Goal: Information Seeking & Learning: Learn about a topic

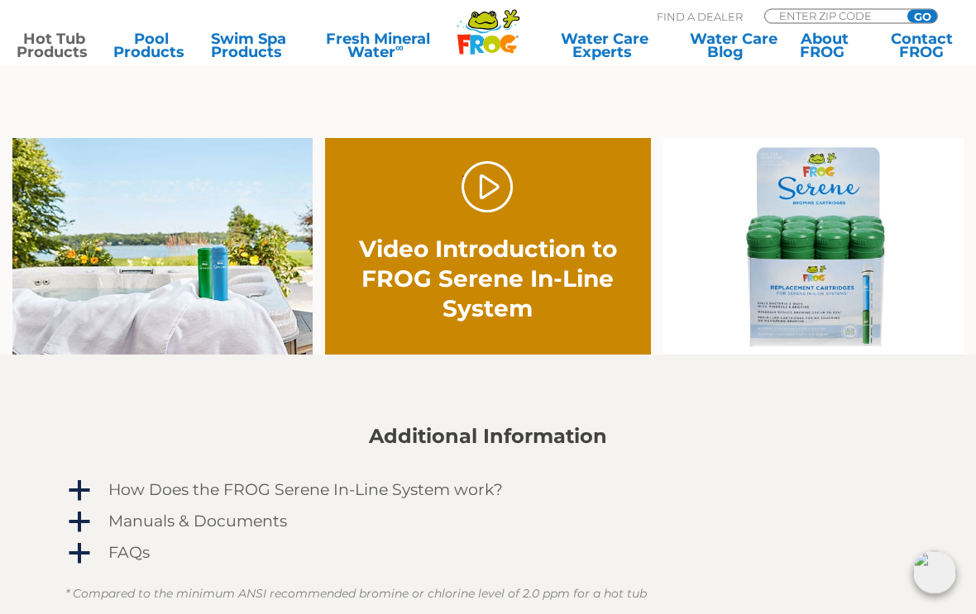
scroll to position [909, 0]
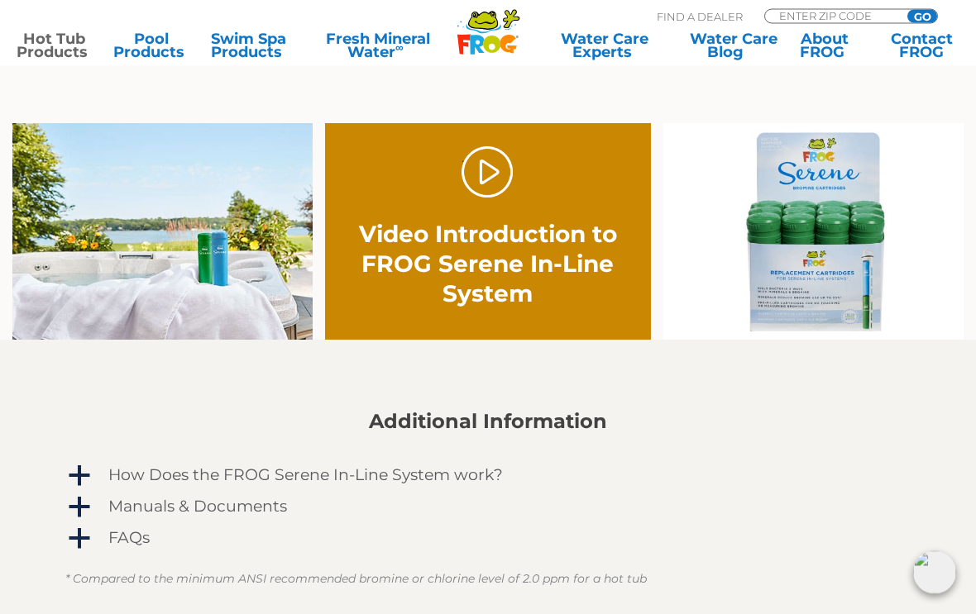
click at [475, 178] on link "." at bounding box center [487, 173] width 52 height 52
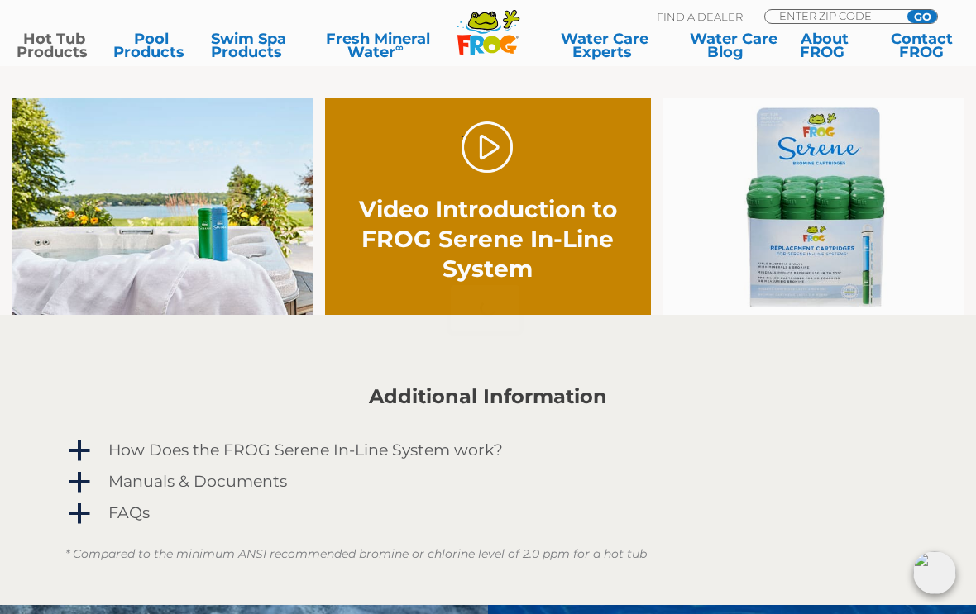
scroll to position [938, 0]
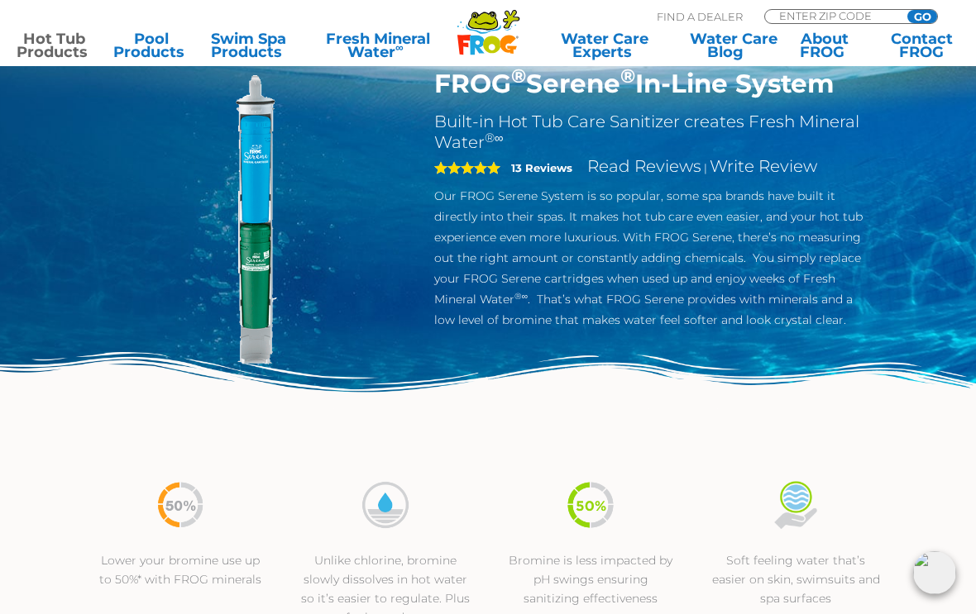
scroll to position [0, 0]
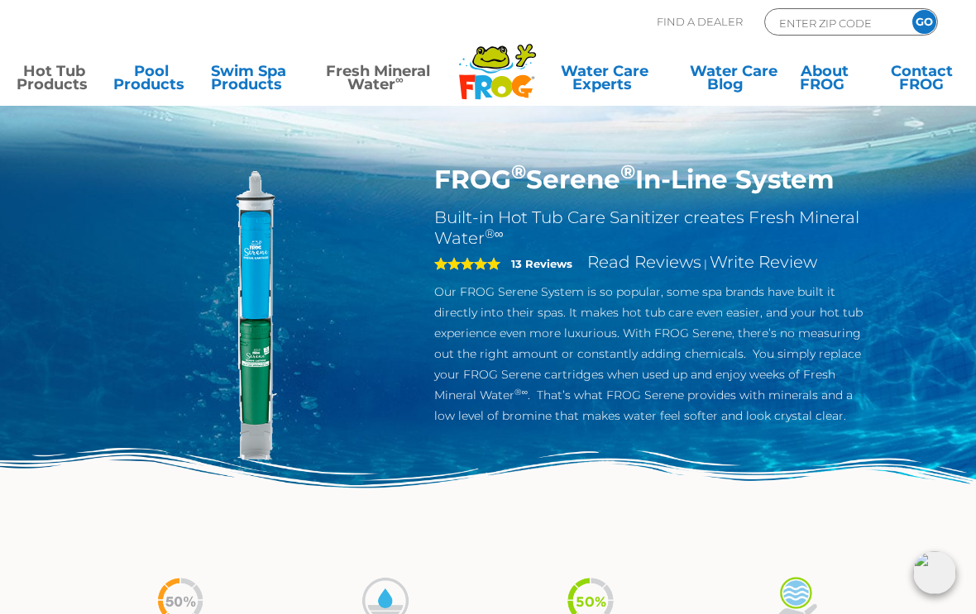
click at [375, 78] on link "Fresh Mineral Water ∞" at bounding box center [378, 80] width 141 height 33
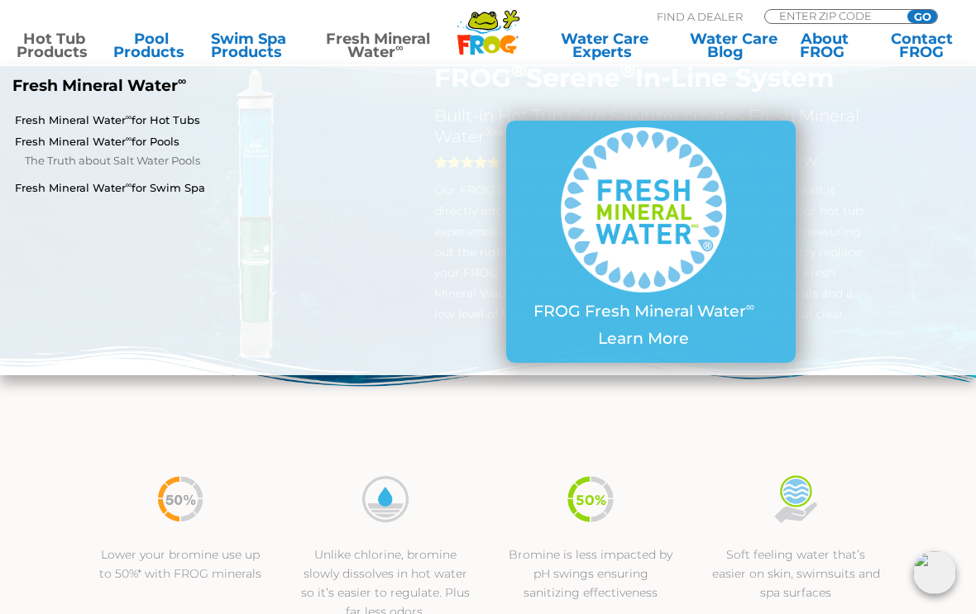
scroll to position [73, 0]
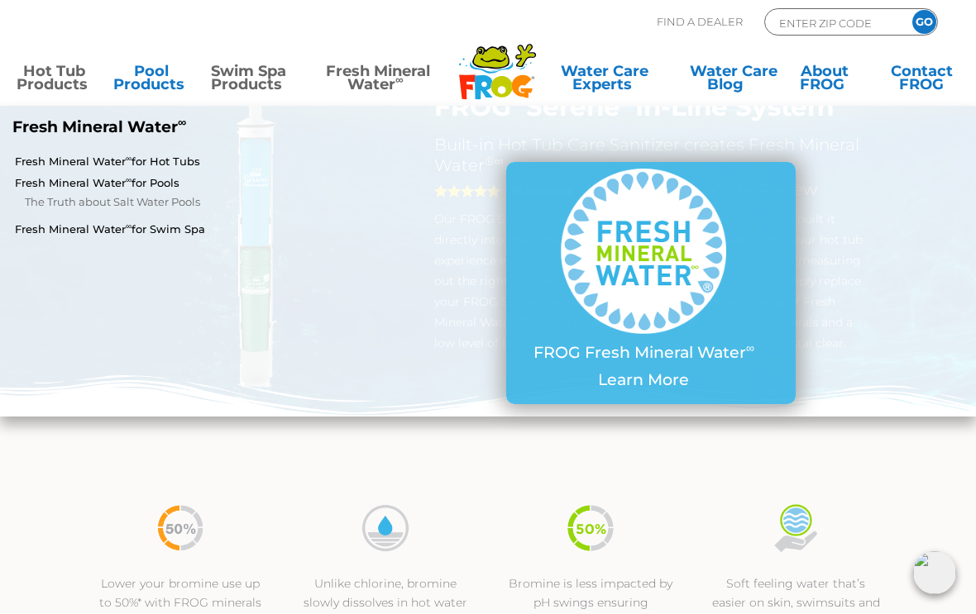
click at [241, 77] on link "Swim Spa Products" at bounding box center [248, 80] width 75 height 33
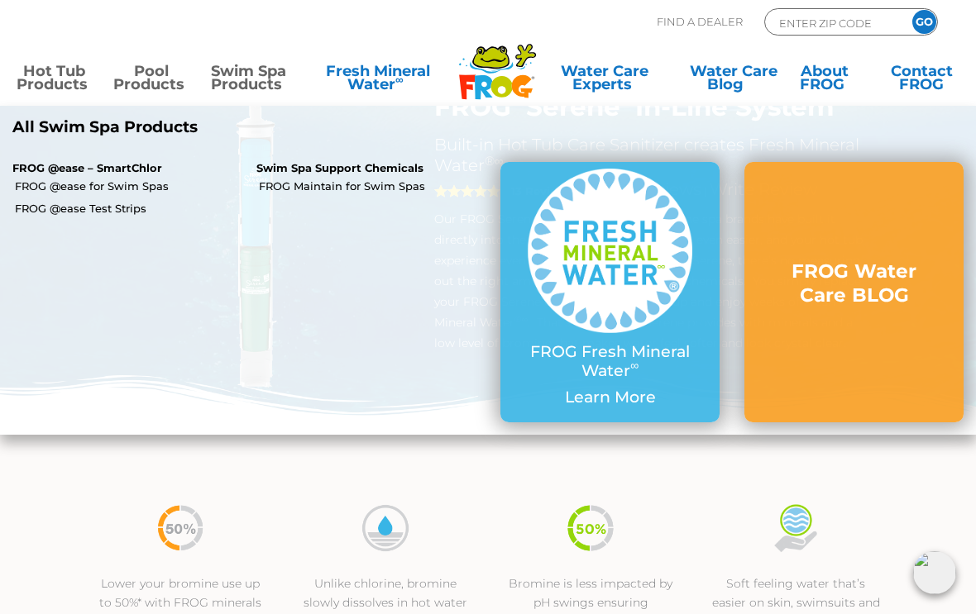
click at [147, 66] on link "Pool Products" at bounding box center [150, 80] width 75 height 33
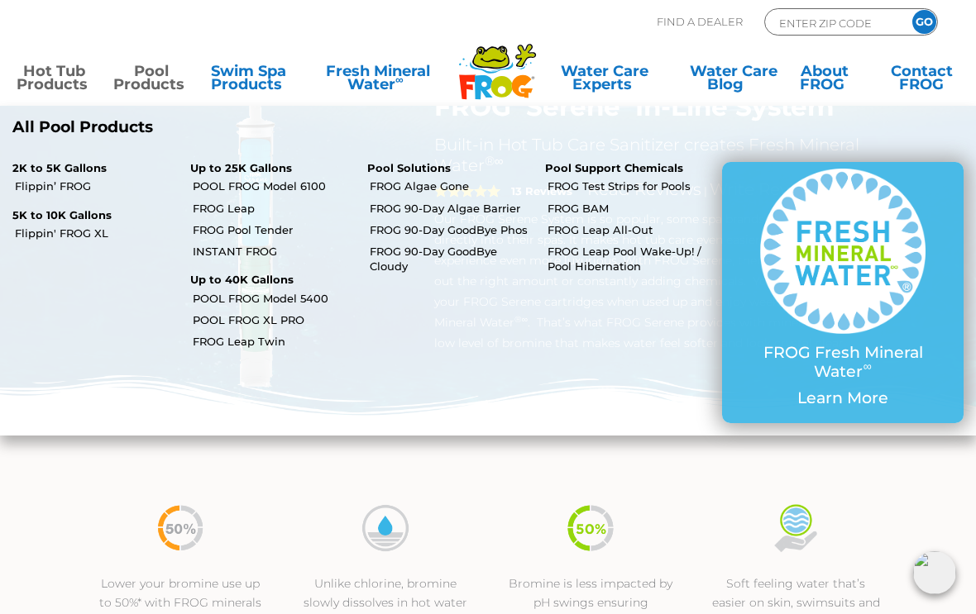
click at [42, 76] on link "Hot Tub Products" at bounding box center [54, 80] width 75 height 33
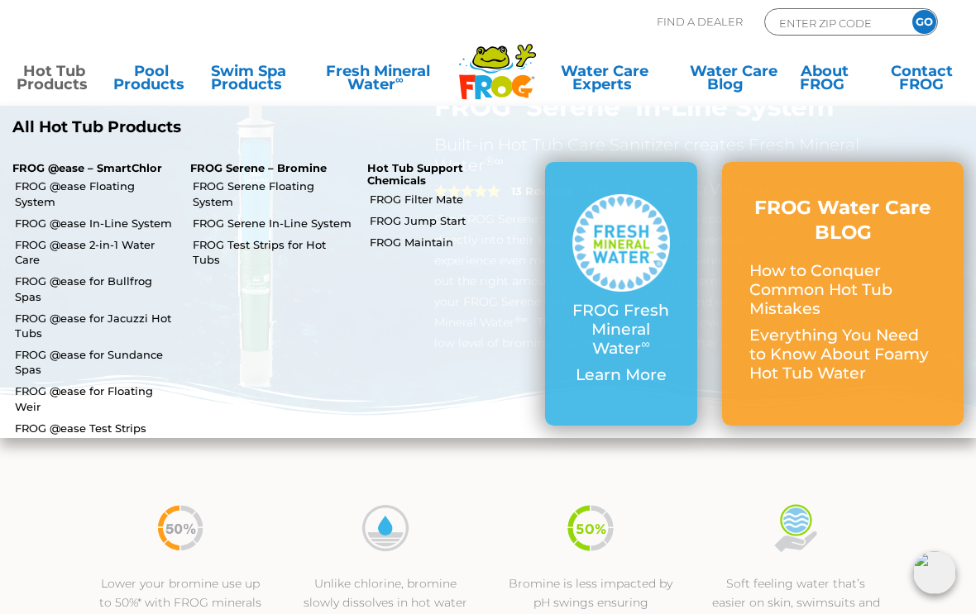
click at [39, 216] on link "FROG @ease In-Line System" at bounding box center [96, 223] width 163 height 15
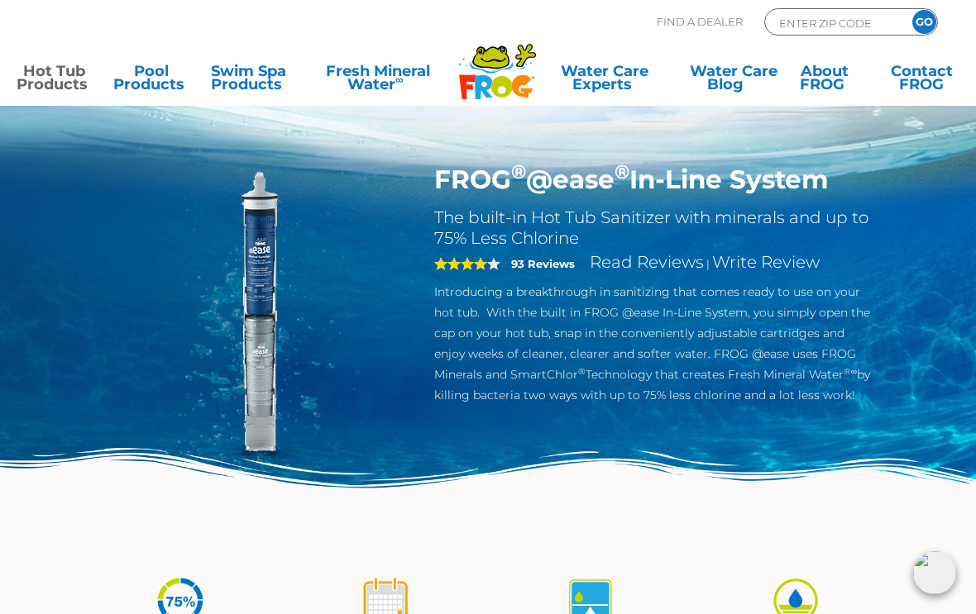
click at [50, 76] on link "Hot Tub Products" at bounding box center [54, 80] width 75 height 33
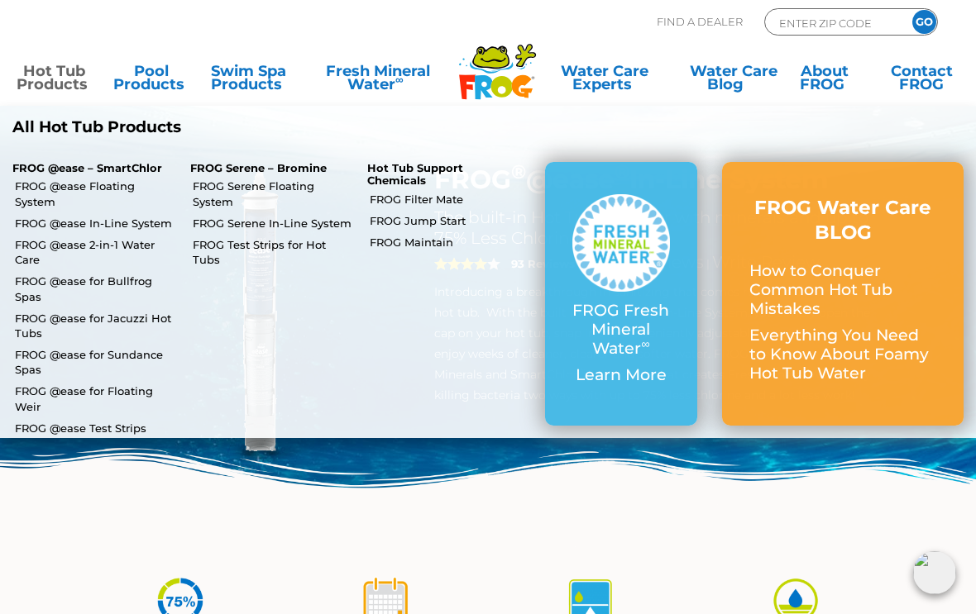
click at [405, 221] on link "FROG Jump Start" at bounding box center [451, 220] width 163 height 15
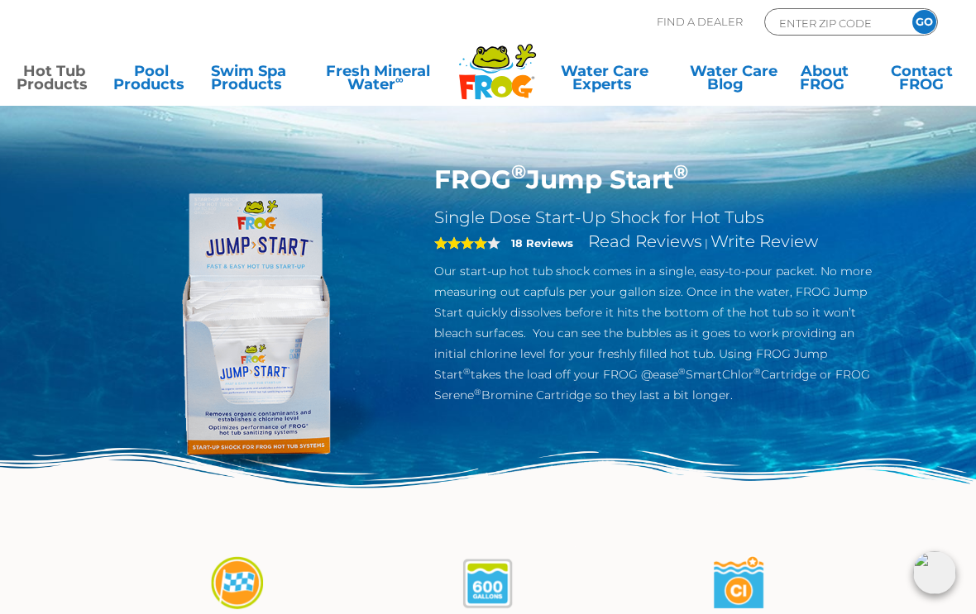
click at [42, 65] on link "Hot Tub Products" at bounding box center [54, 80] width 75 height 33
